Goal: Task Accomplishment & Management: Manage account settings

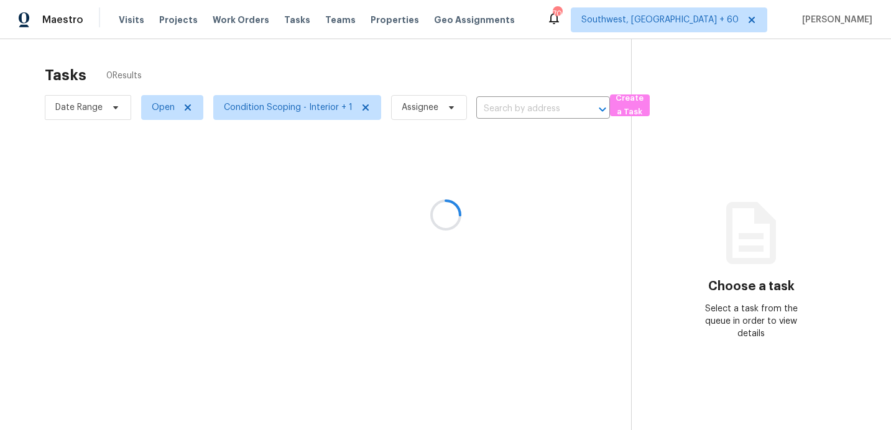
click at [95, 107] on div at bounding box center [445, 215] width 891 height 430
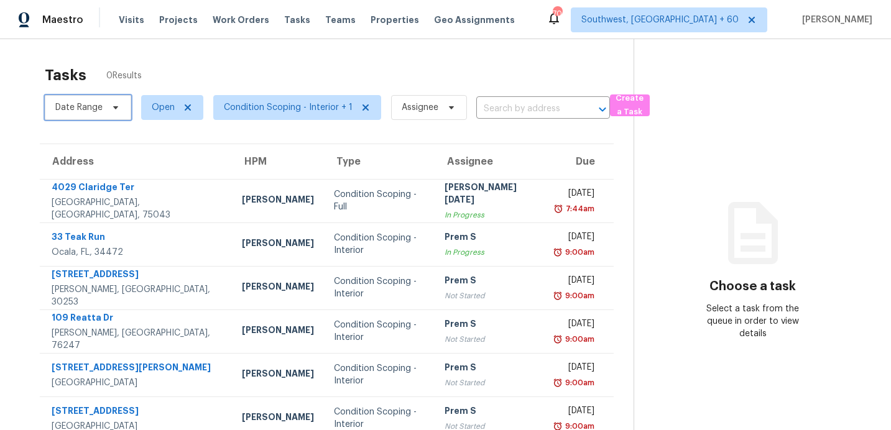
click at [92, 113] on span "Date Range" at bounding box center [78, 107] width 47 height 12
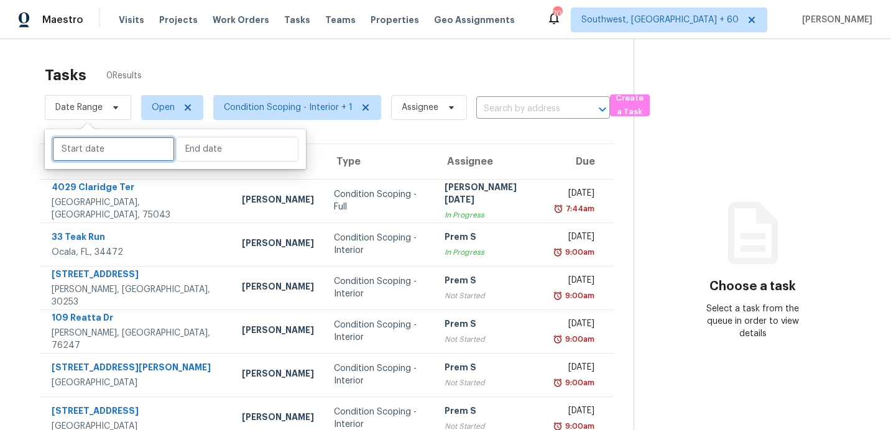
click at [113, 148] on input "text" at bounding box center [113, 149] width 123 height 25
select select "8"
select select "2025"
select select "9"
select select "2025"
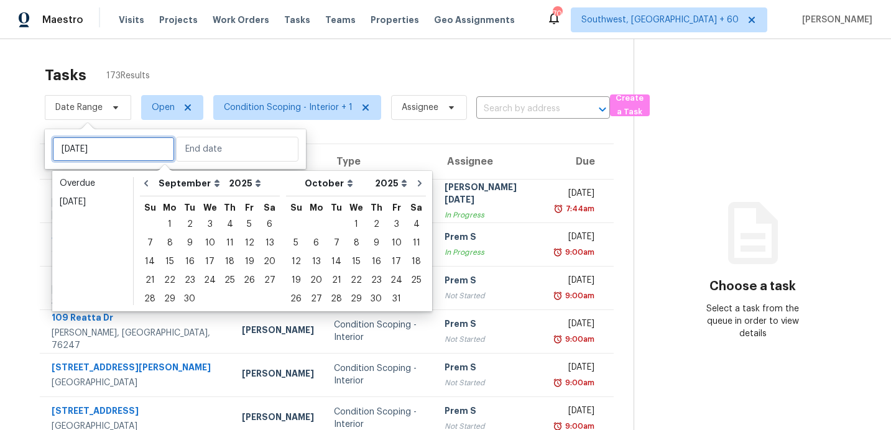
type input "Fri, Sep 26"
type input "Wed, Sep 24"
click at [188, 295] on div "30" at bounding box center [190, 299] width 20 height 17
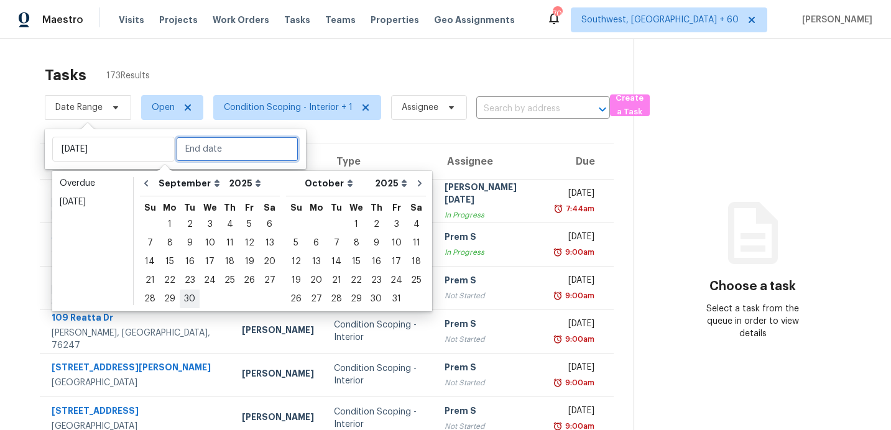
type input "Tue, Sep 30"
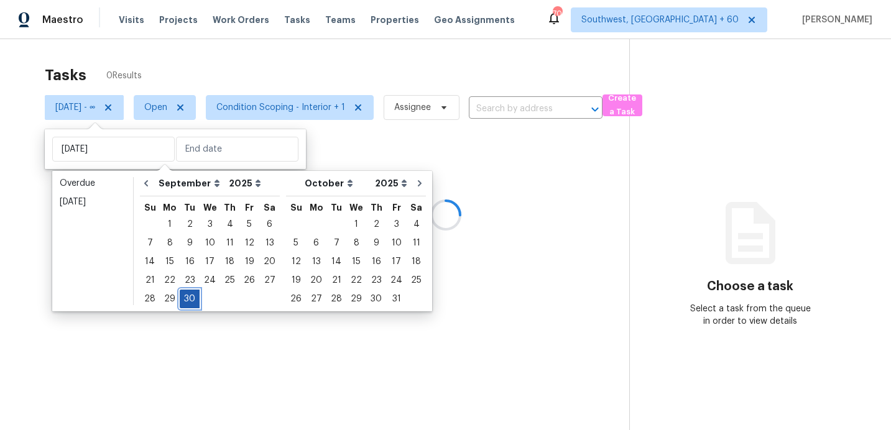
click at [188, 295] on div "30" at bounding box center [190, 299] width 20 height 17
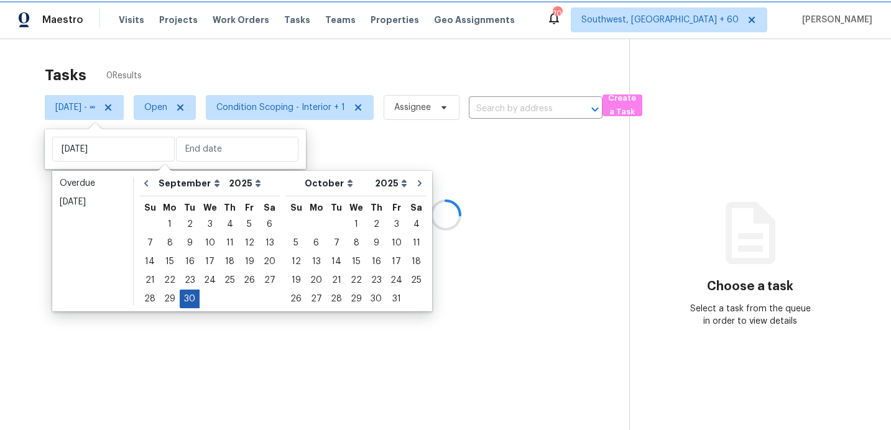
type input "Tue, Sep 30"
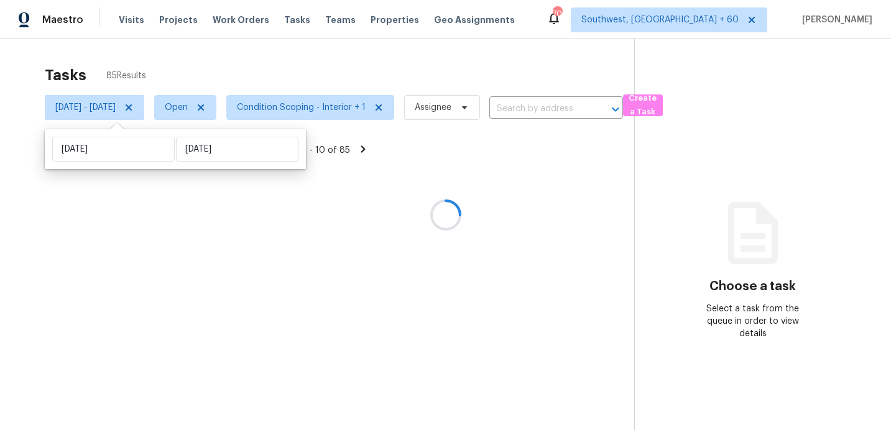
click at [310, 65] on div at bounding box center [445, 215] width 891 height 430
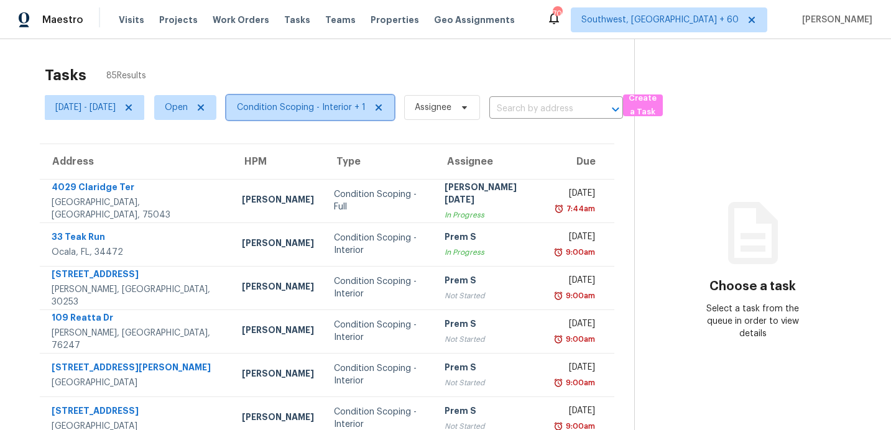
click at [309, 108] on span "Condition Scoping - Interior + 1" at bounding box center [301, 107] width 129 height 12
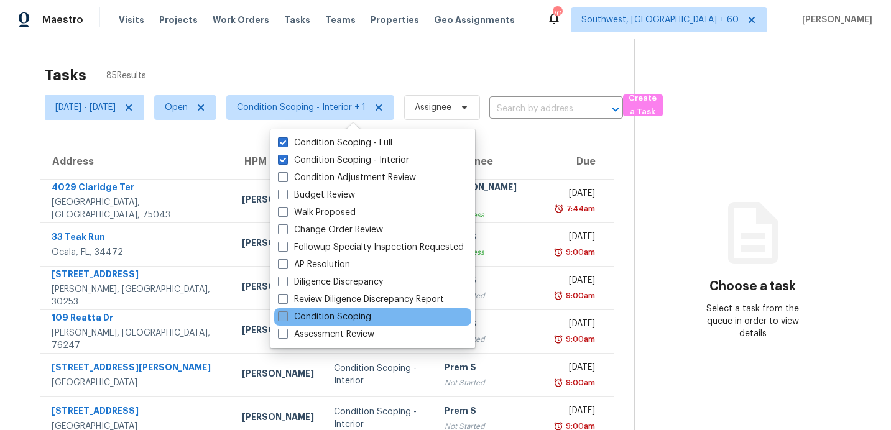
click at [335, 317] on label "Condition Scoping" at bounding box center [324, 317] width 93 height 12
click at [286, 317] on input "Condition Scoping" at bounding box center [282, 315] width 8 height 8
click at [327, 314] on label "Condition Scoping" at bounding box center [324, 317] width 93 height 12
click at [286, 314] on input "Condition Scoping" at bounding box center [282, 315] width 8 height 8
checkbox input "false"
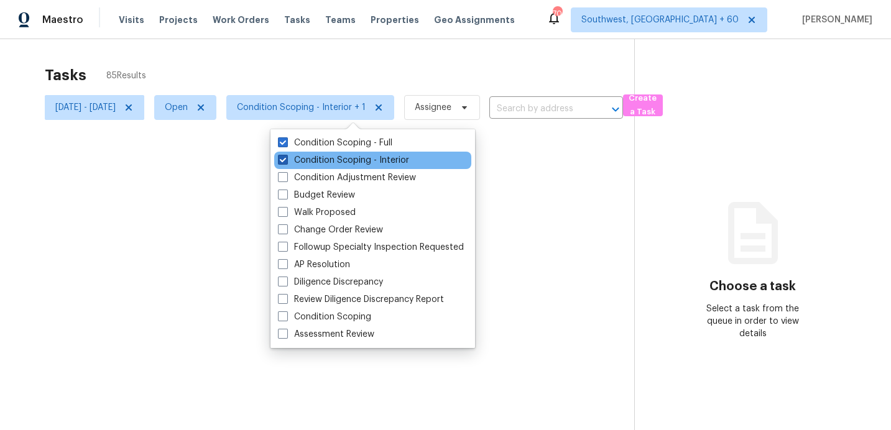
click at [335, 156] on label "Condition Scoping - Interior" at bounding box center [343, 160] width 131 height 12
click at [286, 156] on input "Condition Scoping - Interior" at bounding box center [282, 158] width 8 height 8
checkbox input "false"
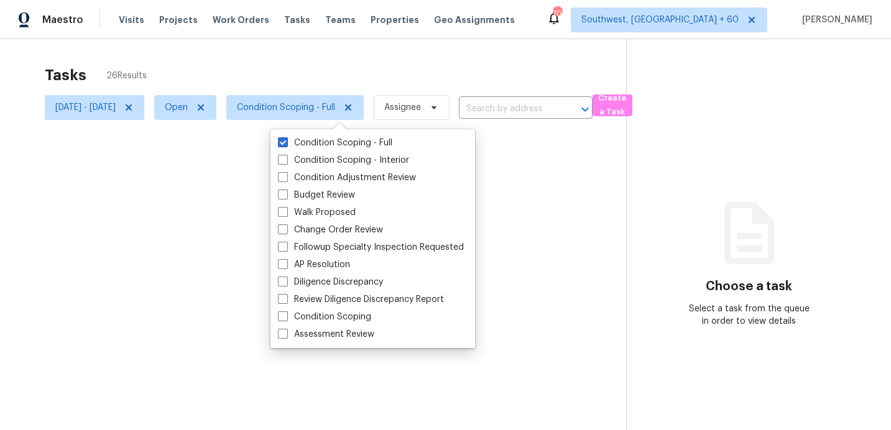
click at [338, 78] on div at bounding box center [445, 215] width 891 height 430
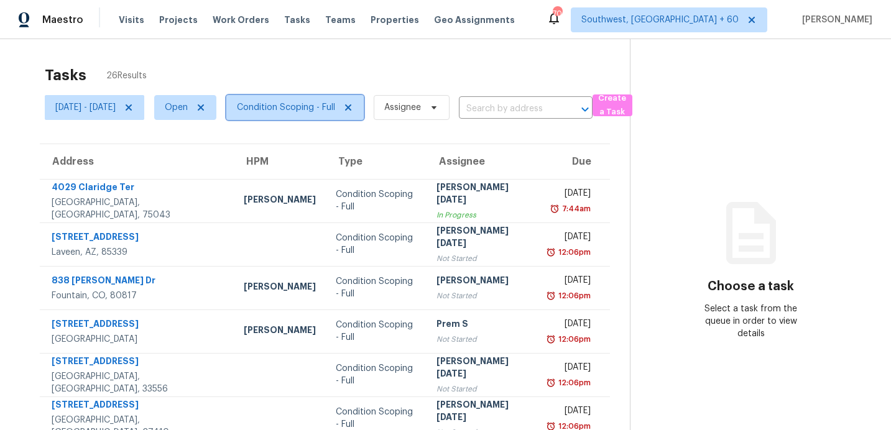
click at [298, 109] on span "Condition Scoping - Full" at bounding box center [286, 107] width 98 height 12
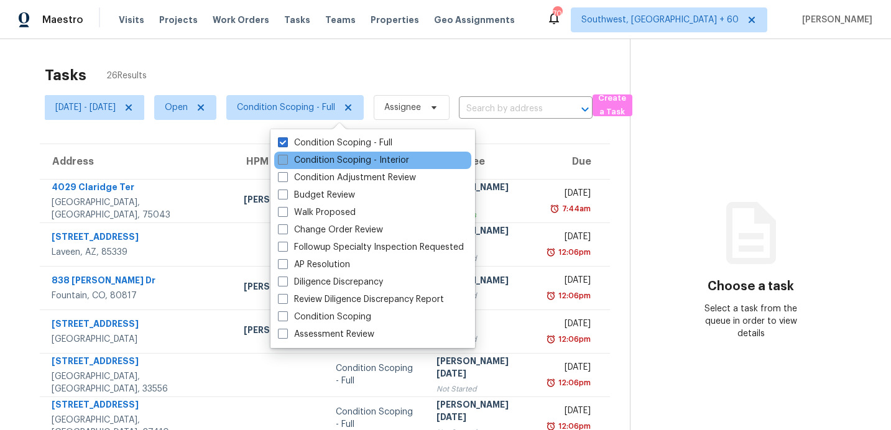
click at [310, 162] on label "Condition Scoping - Interior" at bounding box center [343, 160] width 131 height 12
click at [286, 162] on input "Condition Scoping - Interior" at bounding box center [282, 158] width 8 height 8
checkbox input "true"
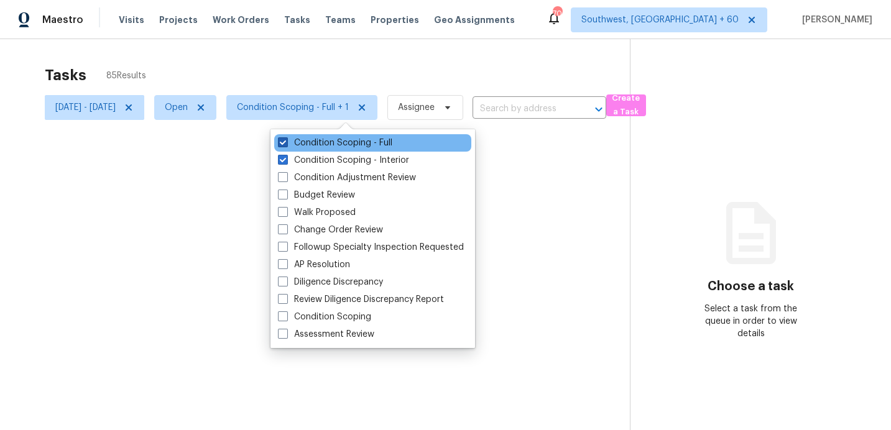
click at [310, 145] on label "Condition Scoping - Full" at bounding box center [335, 143] width 114 height 12
click at [286, 145] on input "Condition Scoping - Full" at bounding box center [282, 141] width 8 height 8
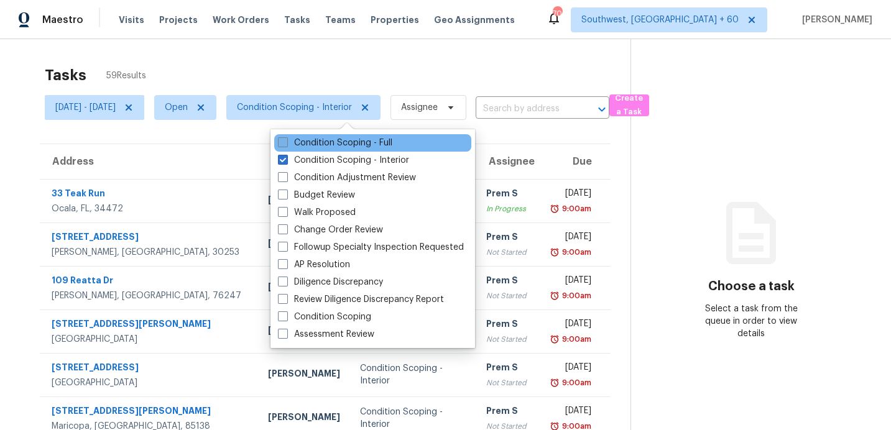
click at [310, 144] on label "Condition Scoping - Full" at bounding box center [335, 143] width 114 height 12
click at [286, 144] on input "Condition Scoping - Full" at bounding box center [282, 141] width 8 height 8
checkbox input "true"
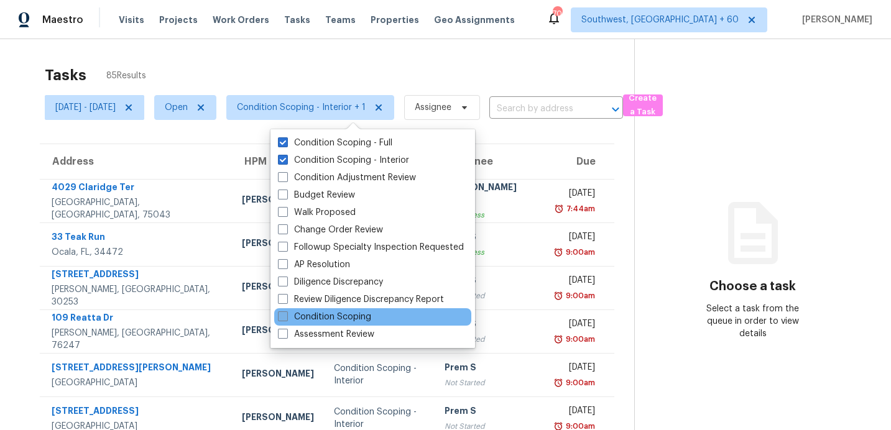
click at [337, 315] on label "Condition Scoping" at bounding box center [324, 317] width 93 height 12
click at [286, 315] on input "Condition Scoping" at bounding box center [282, 315] width 8 height 8
checkbox input "true"
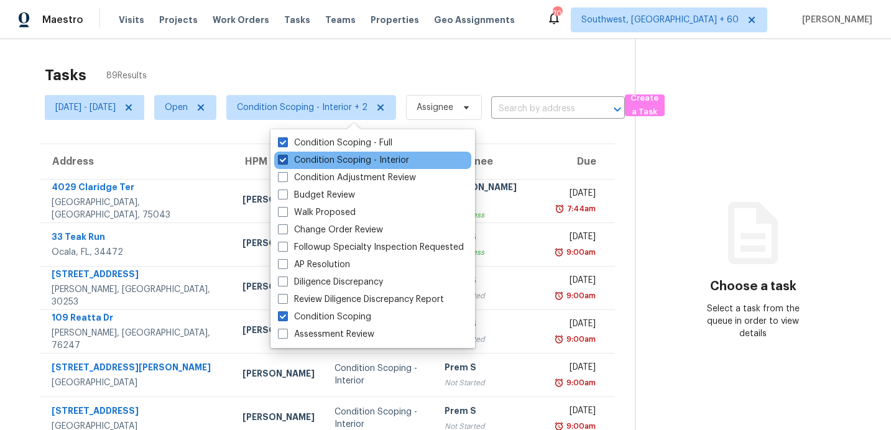
click at [286, 159] on span at bounding box center [283, 160] width 10 height 10
click at [286, 159] on input "Condition Scoping - Interior" at bounding box center [282, 158] width 8 height 8
checkbox input "false"
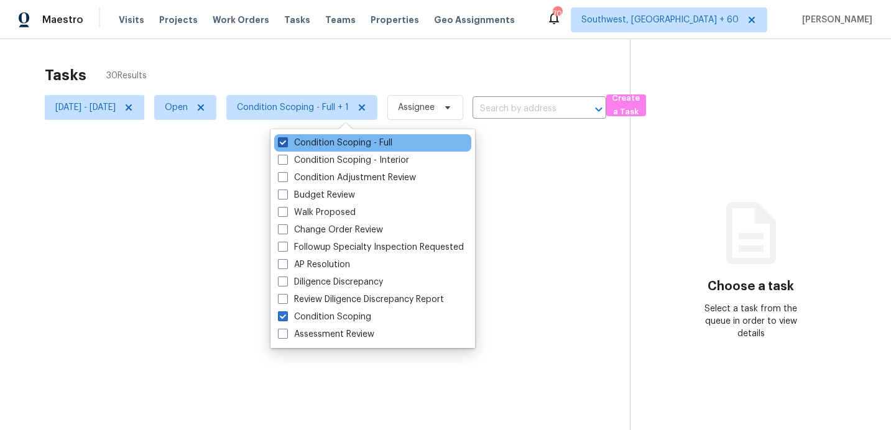
click at [280, 142] on span at bounding box center [283, 142] width 10 height 10
click at [280, 142] on input "Condition Scoping - Full" at bounding box center [282, 141] width 8 height 8
checkbox input "false"
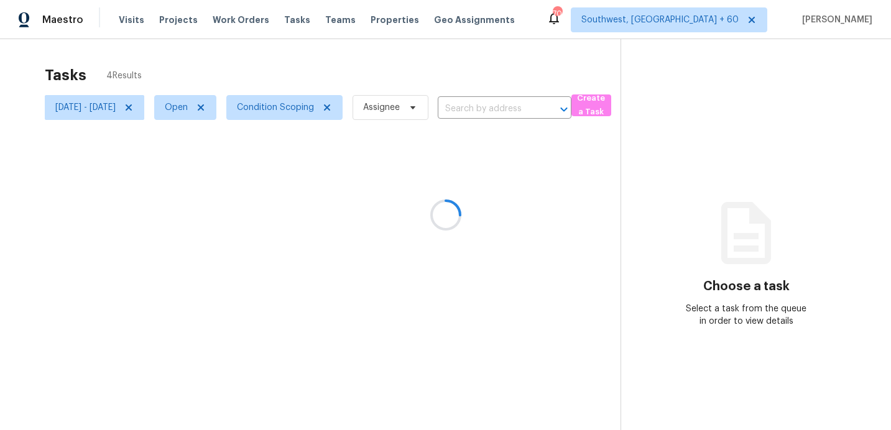
click at [301, 60] on div at bounding box center [445, 215] width 891 height 430
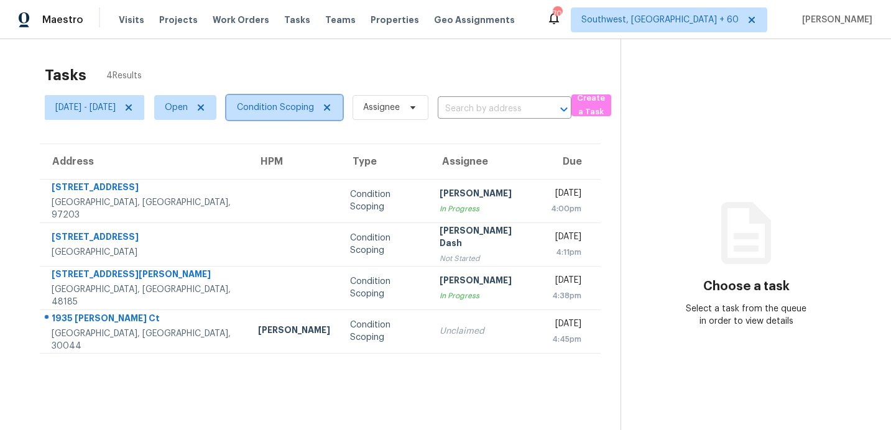
click at [289, 107] on span "Condition Scoping" at bounding box center [275, 107] width 77 height 12
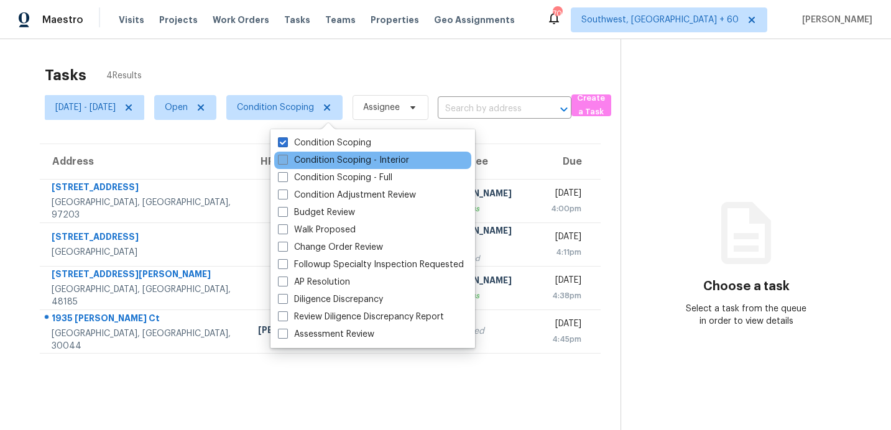
click at [321, 160] on label "Condition Scoping - Interior" at bounding box center [343, 160] width 131 height 12
click at [286, 160] on input "Condition Scoping - Interior" at bounding box center [282, 158] width 8 height 8
checkbox input "true"
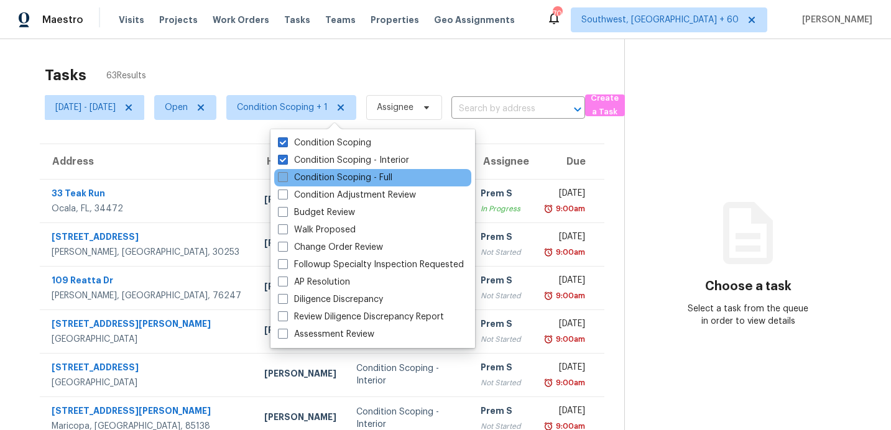
click at [347, 181] on label "Condition Scoping - Full" at bounding box center [335, 178] width 114 height 12
click at [286, 180] on input "Condition Scoping - Full" at bounding box center [282, 176] width 8 height 8
checkbox input "true"
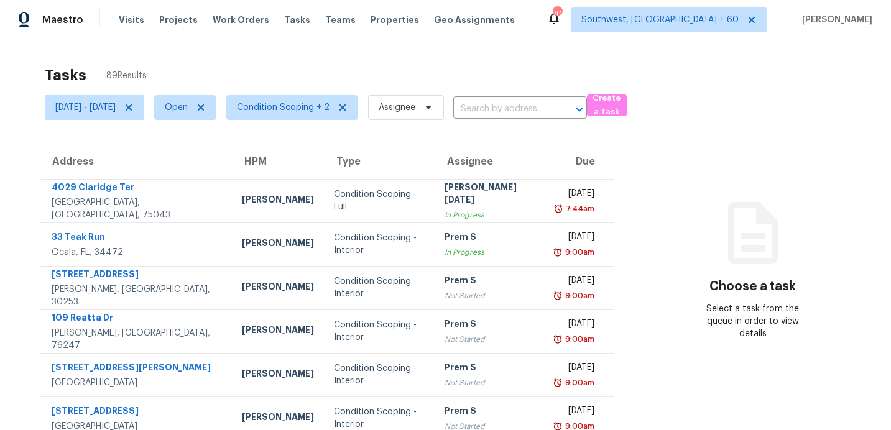
click at [249, 50] on div "Tasks 89 Results Tue, Sep 30 - Tue, Sep 30 Open Condition Scoping + 2 Assignee …" at bounding box center [445, 343] width 891 height 609
click at [302, 108] on span "Condition Scoping + 2" at bounding box center [283, 107] width 93 height 12
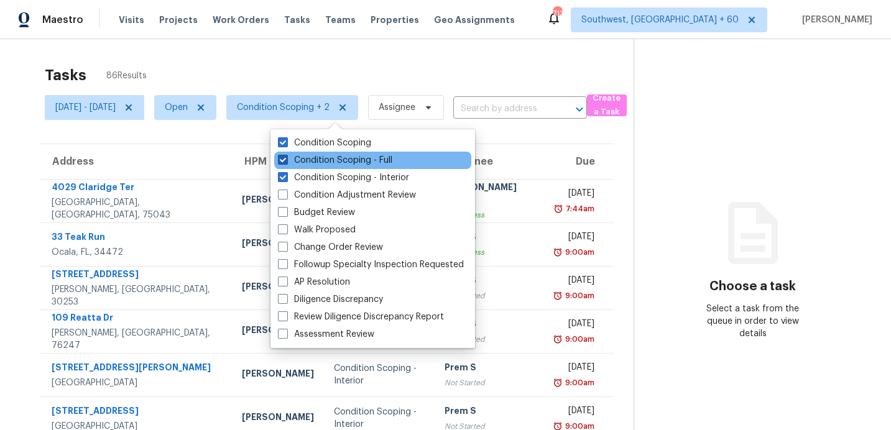
click at [307, 160] on label "Condition Scoping - Full" at bounding box center [335, 160] width 114 height 12
click at [286, 160] on input "Condition Scoping - Full" at bounding box center [282, 158] width 8 height 8
checkbox input "false"
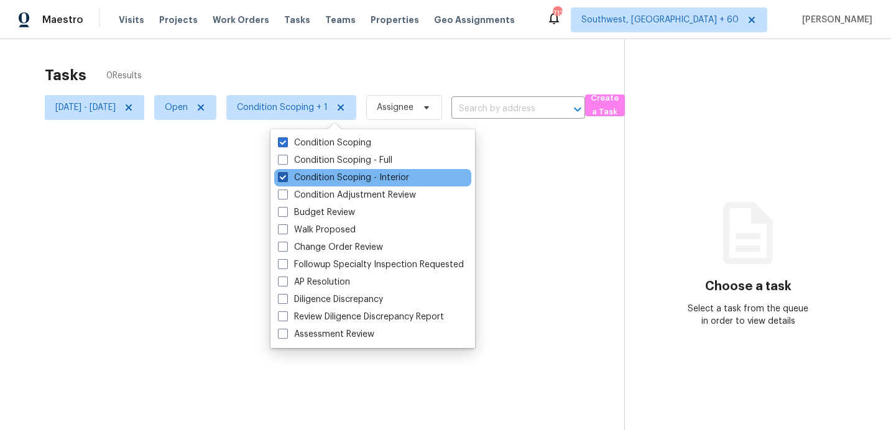
click at [307, 174] on label "Condition Scoping - Interior" at bounding box center [343, 178] width 131 height 12
click at [286, 174] on input "Condition Scoping - Interior" at bounding box center [282, 176] width 8 height 8
checkbox input "false"
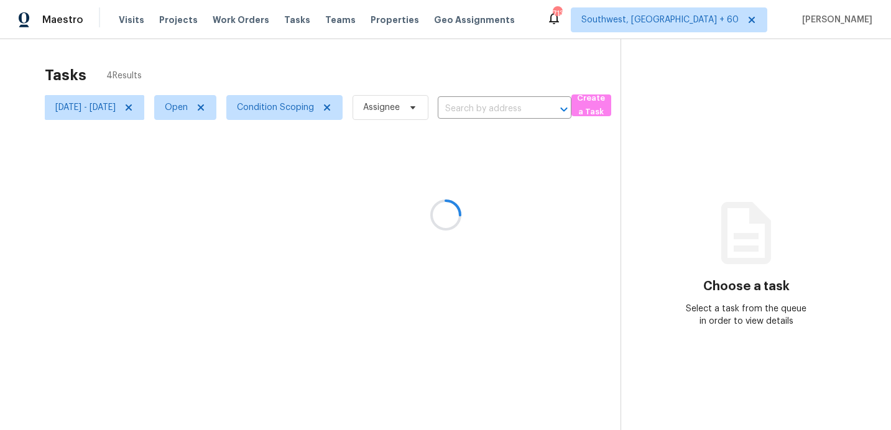
click at [320, 90] on div at bounding box center [445, 215] width 891 height 430
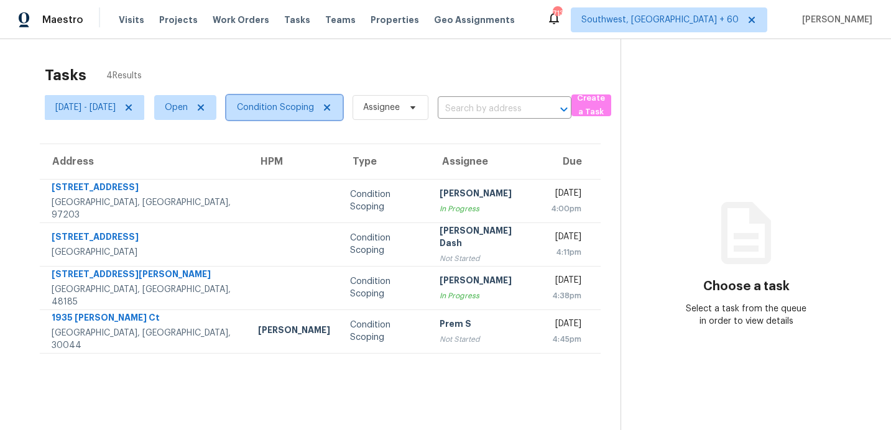
click at [298, 111] on span "Condition Scoping" at bounding box center [275, 107] width 77 height 12
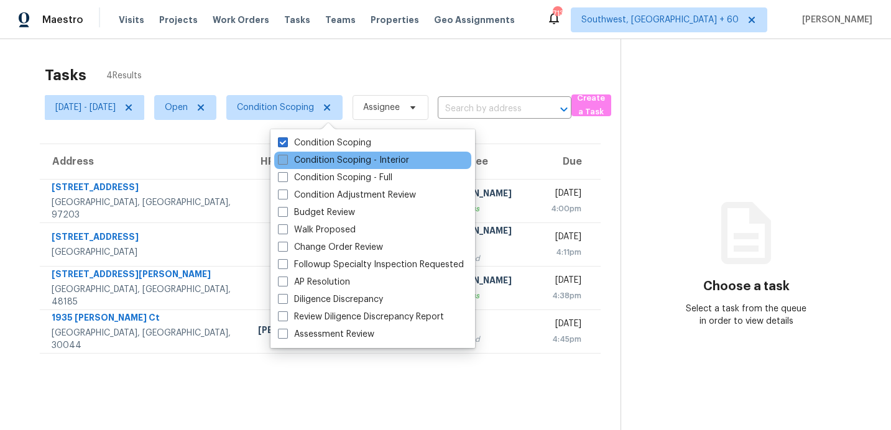
click at [311, 158] on label "Condition Scoping - Interior" at bounding box center [343, 160] width 131 height 12
click at [286, 158] on input "Condition Scoping - Interior" at bounding box center [282, 158] width 8 height 8
checkbox input "true"
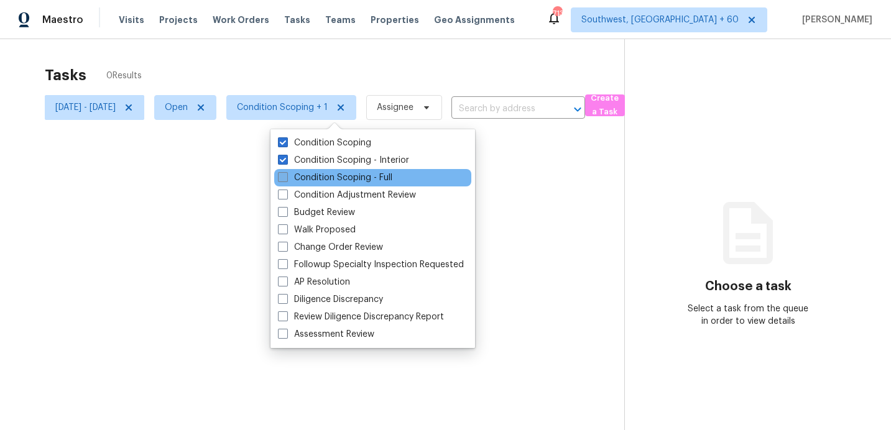
click at [311, 177] on label "Condition Scoping - Full" at bounding box center [335, 178] width 114 height 12
click at [286, 177] on input "Condition Scoping - Full" at bounding box center [282, 176] width 8 height 8
checkbox input "true"
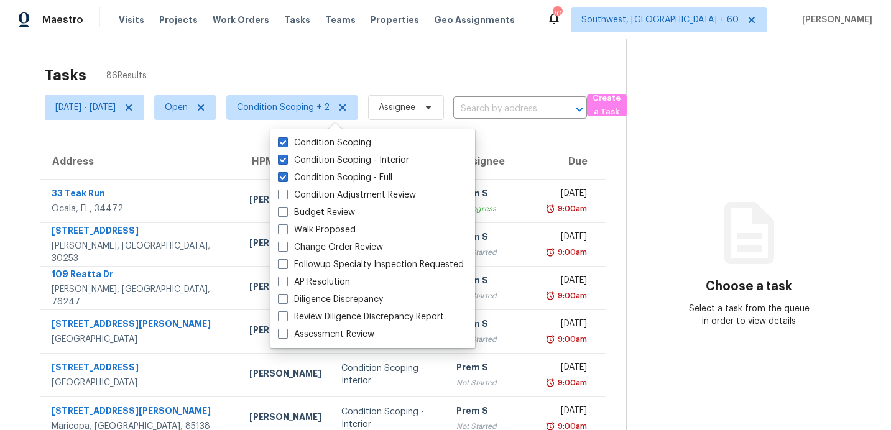
click at [468, 64] on div "Tasks 86 Results" at bounding box center [336, 75] width 582 height 32
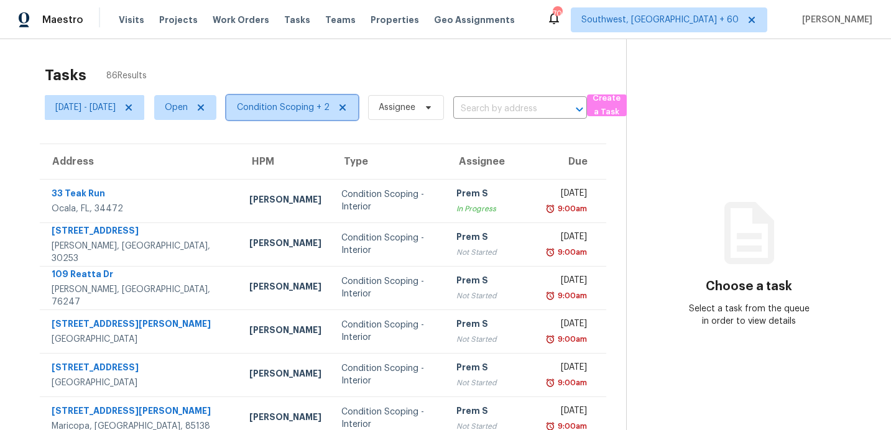
click at [314, 108] on span "Condition Scoping + 2" at bounding box center [283, 107] width 93 height 12
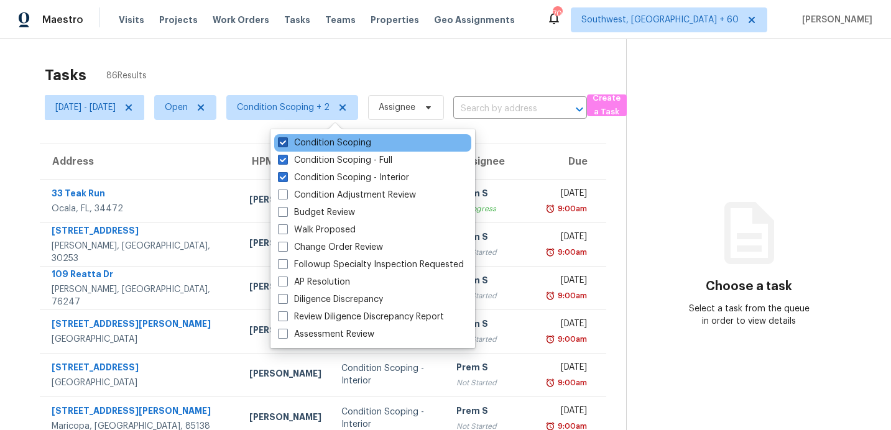
click at [315, 145] on label "Condition Scoping" at bounding box center [324, 143] width 93 height 12
click at [286, 145] on input "Condition Scoping" at bounding box center [282, 141] width 8 height 8
checkbox input "false"
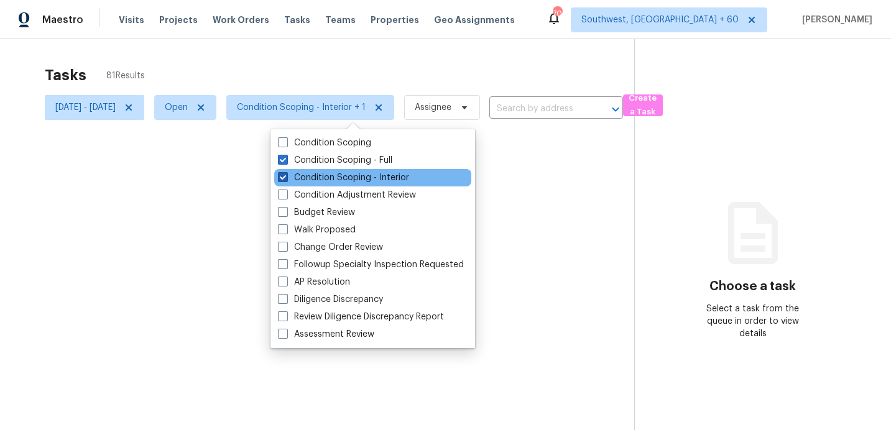
click at [328, 177] on label "Condition Scoping - Interior" at bounding box center [343, 178] width 131 height 12
click at [286, 177] on input "Condition Scoping - Interior" at bounding box center [282, 176] width 8 height 8
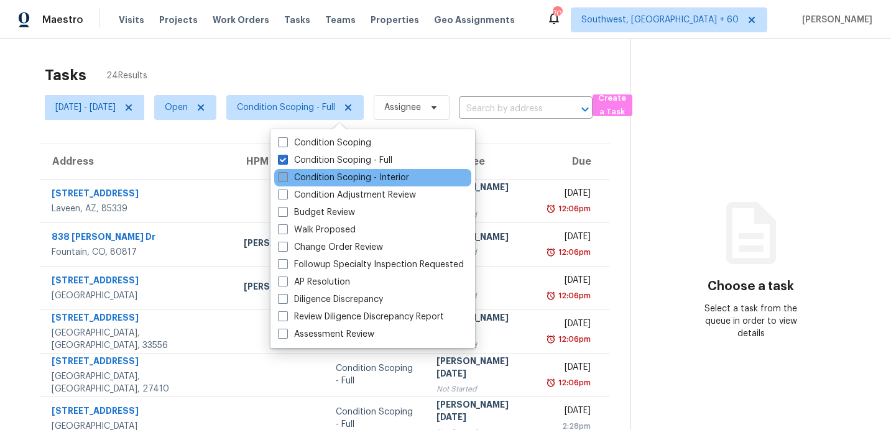
click at [327, 177] on label "Condition Scoping - Interior" at bounding box center [343, 178] width 131 height 12
click at [286, 177] on input "Condition Scoping - Interior" at bounding box center [282, 176] width 8 height 8
checkbox input "true"
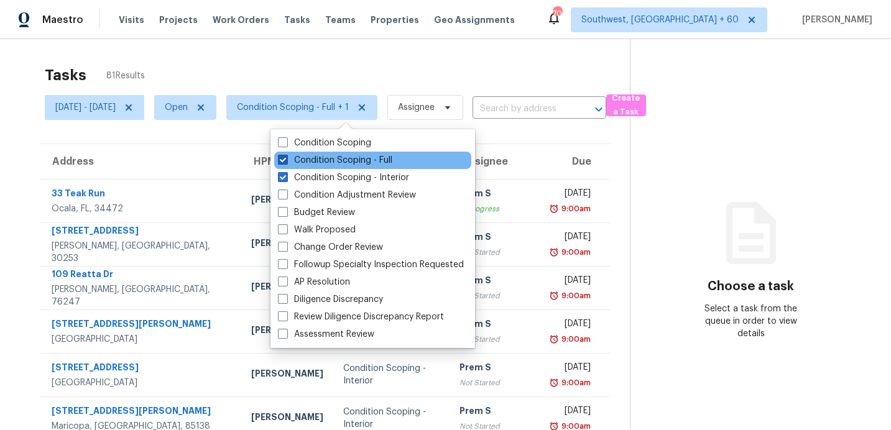
click at [336, 158] on label "Condition Scoping - Full" at bounding box center [335, 160] width 114 height 12
click at [286, 158] on input "Condition Scoping - Full" at bounding box center [282, 158] width 8 height 8
checkbox input "false"
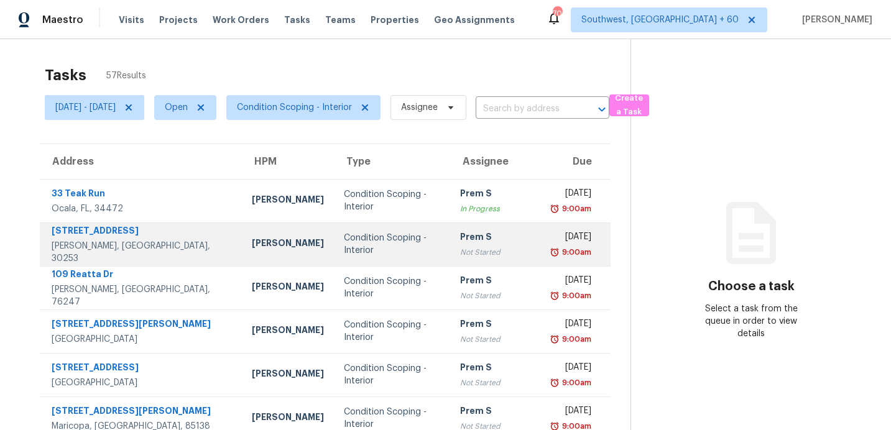
scroll to position [217, 0]
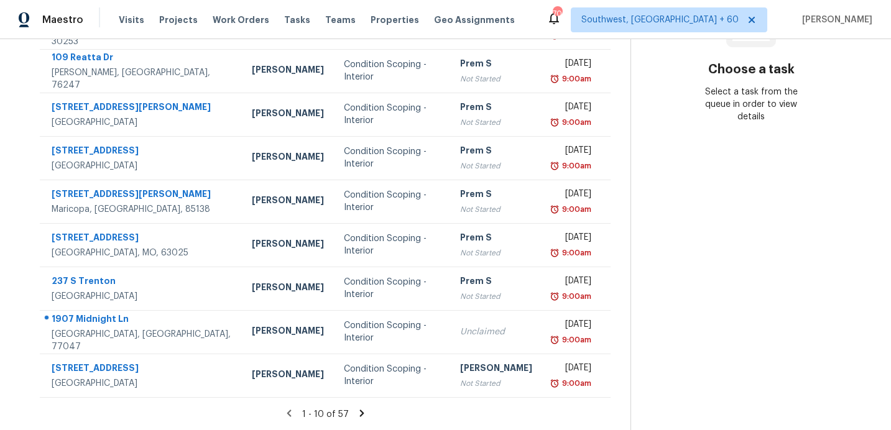
click at [365, 410] on icon at bounding box center [361, 413] width 11 height 11
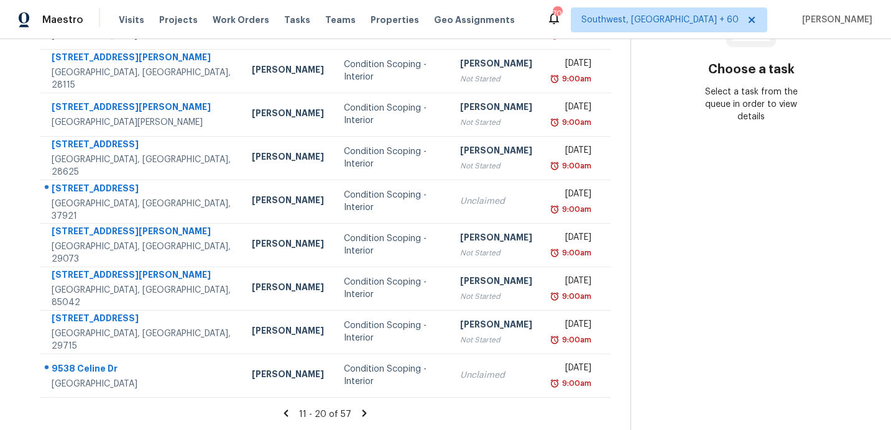
click at [369, 411] on icon at bounding box center [364, 413] width 11 height 11
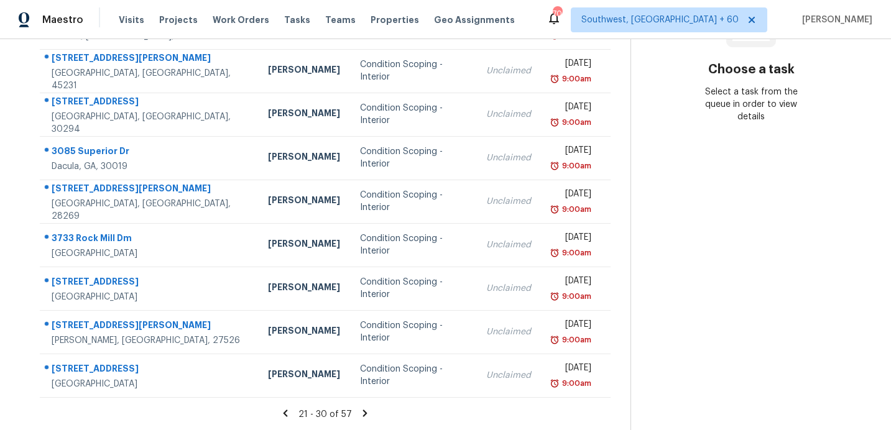
click at [368, 412] on icon at bounding box center [365, 413] width 4 height 7
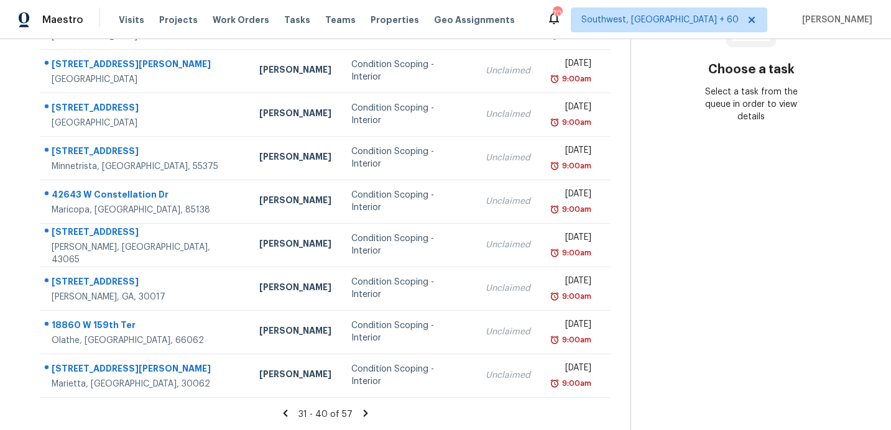
click at [368, 412] on icon at bounding box center [365, 413] width 4 height 7
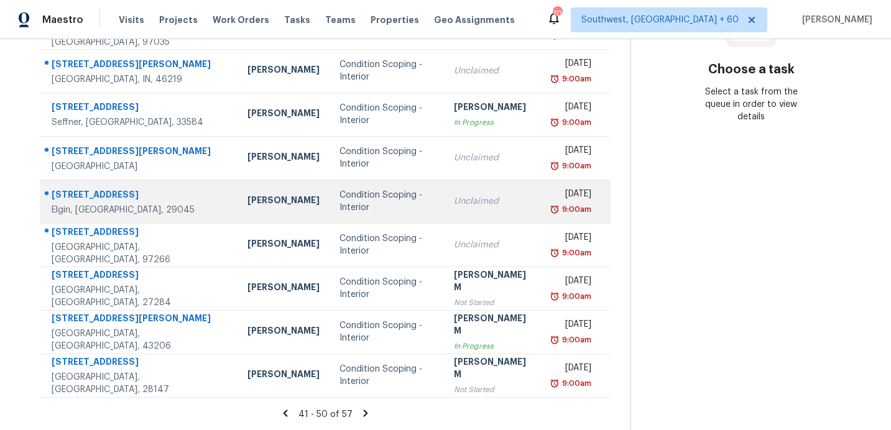
scroll to position [0, 0]
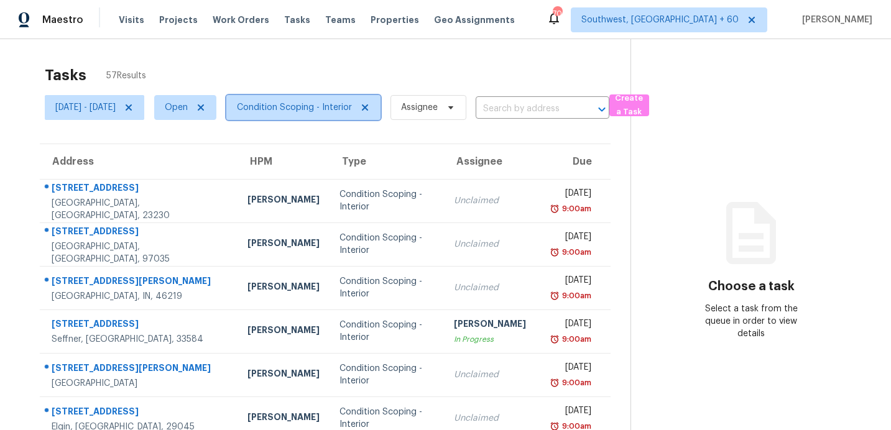
click at [333, 105] on span "Condition Scoping - Interior" at bounding box center [294, 107] width 115 height 12
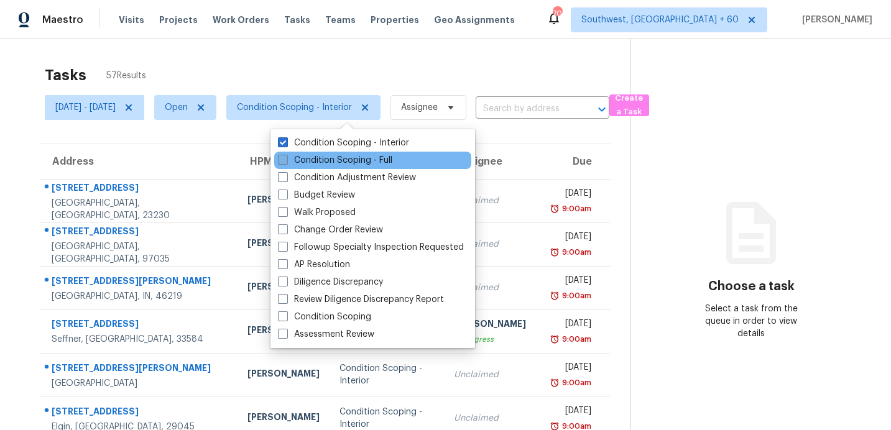
click at [325, 160] on label "Condition Scoping - Full" at bounding box center [335, 160] width 114 height 12
click at [286, 160] on input "Condition Scoping - Full" at bounding box center [282, 158] width 8 height 8
checkbox input "true"
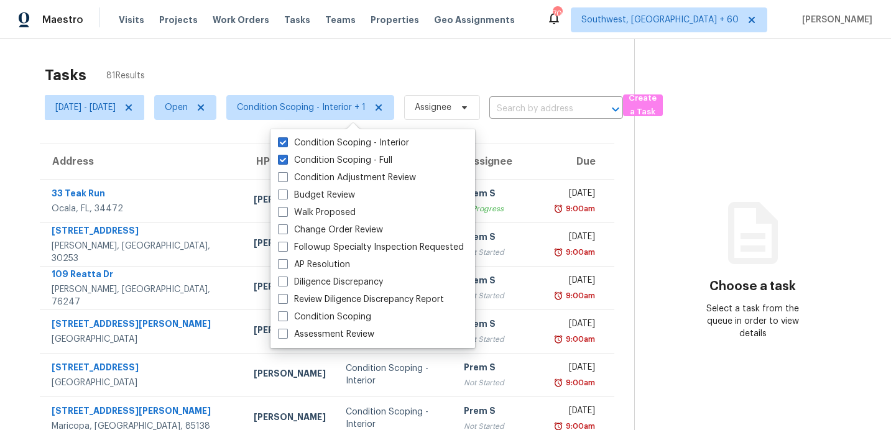
click at [340, 66] on div "Tasks 81 Results" at bounding box center [340, 75] width 590 height 32
